Goal: Information Seeking & Learning: Learn about a topic

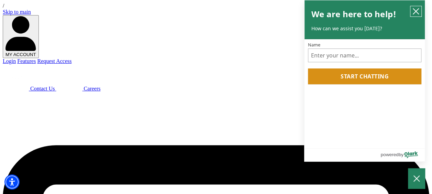
click at [417, 12] on icon "close chatbox" at bounding box center [415, 11] width 7 height 7
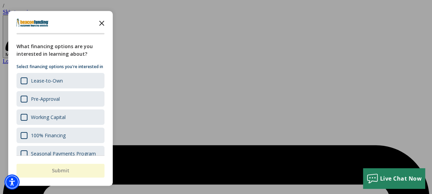
click at [106, 24] on icon "Close the survey" at bounding box center [102, 23] width 14 height 14
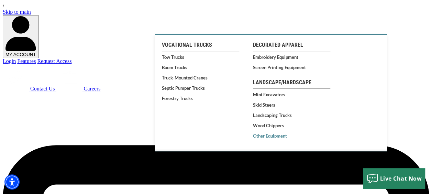
click at [325, 133] on link "Other Equipment" at bounding box center [291, 135] width 77 height 5
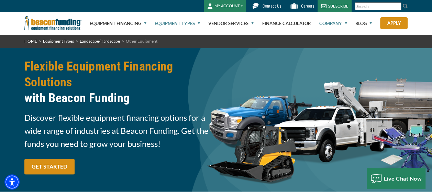
click at [340, 21] on link "Company" at bounding box center [333, 23] width 28 height 22
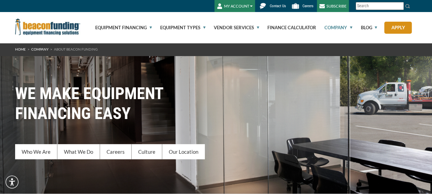
click at [429, 28] on html "Skip to main content Enable accessibility for low vision Open the accessibility…" at bounding box center [216, 97] width 432 height 194
